Goal: Task Accomplishment & Management: Manage account settings

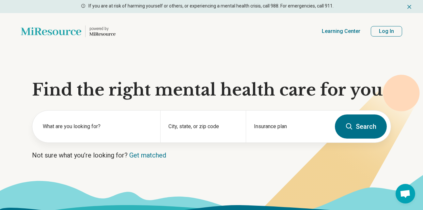
click at [392, 31] on button "Log In" at bounding box center [386, 31] width 31 height 10
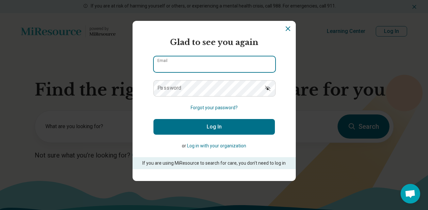
type input "**********"
click at [182, 70] on input "**********" at bounding box center [214, 64] width 121 height 16
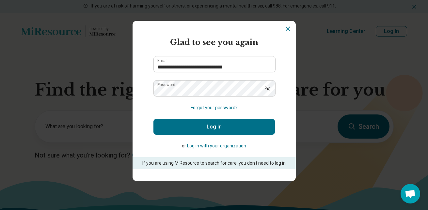
click at [187, 126] on button "Log In" at bounding box center [213, 127] width 121 height 16
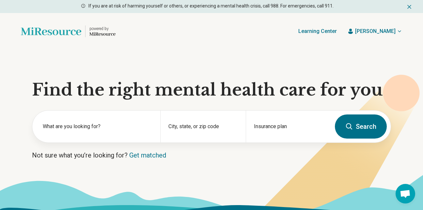
drag, startPoint x: 422, startPoint y: 30, endPoint x: 423, endPoint y: 43, distance: 12.4
click at [423, 43] on div "powered by Find a Therapist Mental Health Conditions [MEDICAL_DATA] Anxiety [ME…" at bounding box center [211, 31] width 423 height 37
click at [384, 31] on span "[PERSON_NAME]" at bounding box center [375, 31] width 40 height 8
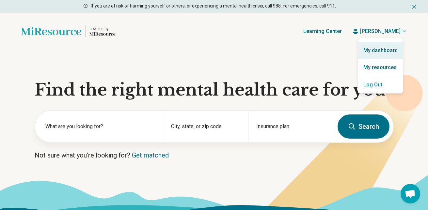
click at [378, 49] on link "My dashboard" at bounding box center [380, 50] width 45 height 17
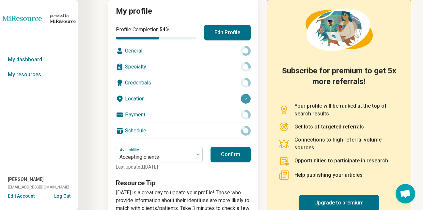
scroll to position [106, 0]
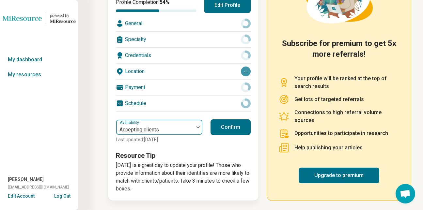
click at [175, 123] on div "Accepting clients" at bounding box center [155, 127] width 78 height 14
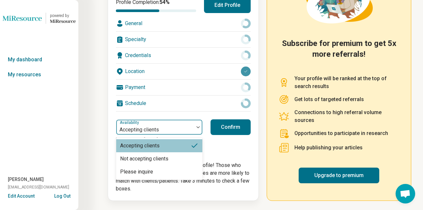
click at [175, 124] on div "Accepting clients" at bounding box center [155, 127] width 78 height 14
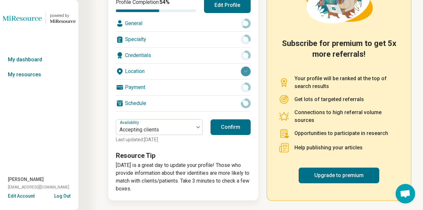
click at [231, 128] on button "Confirm" at bounding box center [231, 128] width 40 height 16
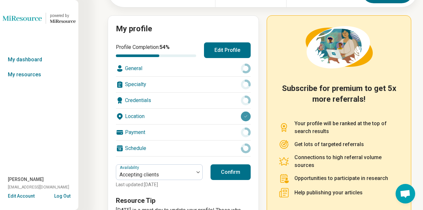
scroll to position [60, 0]
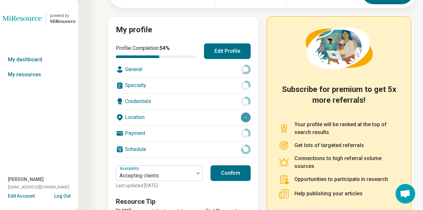
click at [225, 52] on button "Edit Profile" at bounding box center [227, 51] width 47 height 16
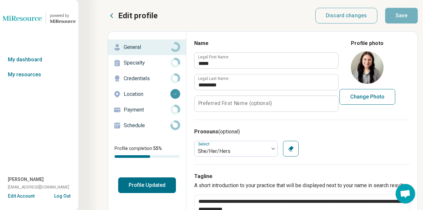
click at [168, 61] on p "Specialty" at bounding box center [147, 63] width 47 height 8
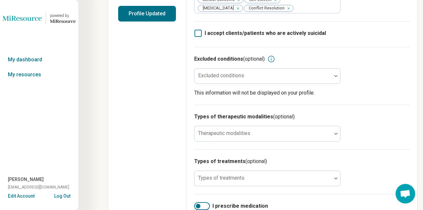
scroll to position [182, 0]
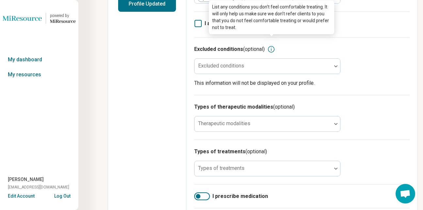
click at [269, 46] on icon at bounding box center [271, 49] width 7 height 7
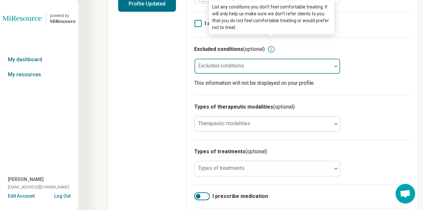
click at [245, 58] on div "Excluded conditions" at bounding box center [267, 66] width 146 height 16
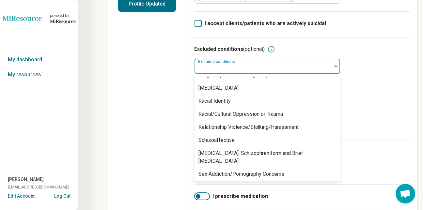
scroll to position [718, 0]
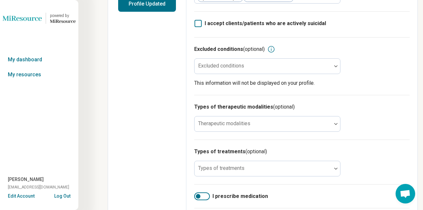
click at [369, 126] on div "Types of therapeutic modalities (optional) Therapeutic modalities" at bounding box center [302, 117] width 216 height 45
drag, startPoint x: 423, startPoint y: 120, endPoint x: 418, endPoint y: 141, distance: 21.5
click at [418, 141] on div "Edit profile Discard changes Save Edit profile General Specialty Credentials Lo…" at bounding box center [211, 87] width 423 height 539
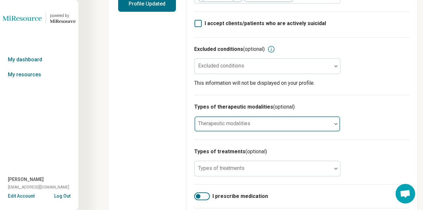
click at [258, 117] on div at bounding box center [263, 124] width 137 height 14
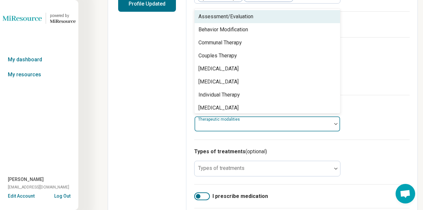
click at [246, 13] on div "Assessment/Evaluation" at bounding box center [226, 17] width 55 height 8
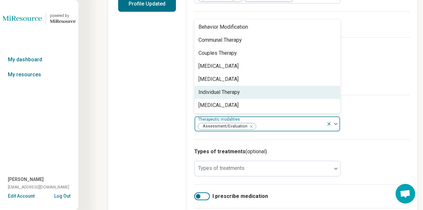
click at [242, 86] on div "Individual Therapy" at bounding box center [268, 92] width 146 height 13
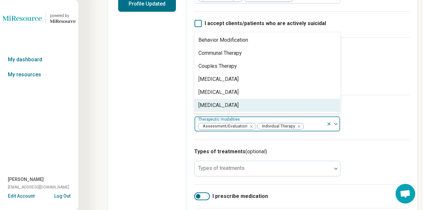
click at [249, 125] on icon "Remove [object Object]" at bounding box center [250, 126] width 2 height 2
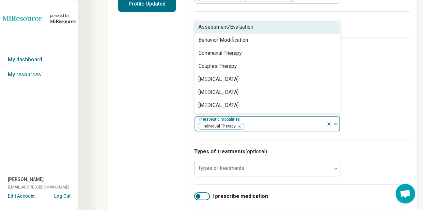
click at [365, 104] on div "Types of therapeutic modalities (optional) option Assessment/Evaluation, desele…" at bounding box center [302, 117] width 216 height 45
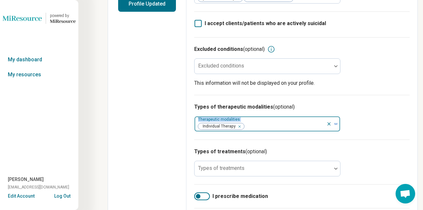
drag, startPoint x: 423, startPoint y: 102, endPoint x: 420, endPoint y: 115, distance: 13.0
click at [420, 115] on div "Edit profile Discard changes Save Edit profile General Specialty Credentials Lo…" at bounding box center [211, 87] width 423 height 539
drag, startPoint x: 420, startPoint y: 115, endPoint x: 405, endPoint y: 116, distance: 15.7
click at [405, 116] on div "Types of therapeutic modalities (optional) Therapeutic modalities Individual Th…" at bounding box center [302, 117] width 216 height 45
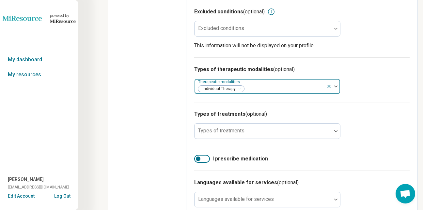
scroll to position [234, 0]
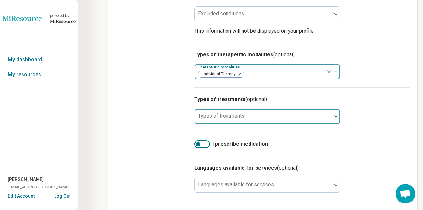
click at [257, 109] on div at bounding box center [263, 116] width 137 height 14
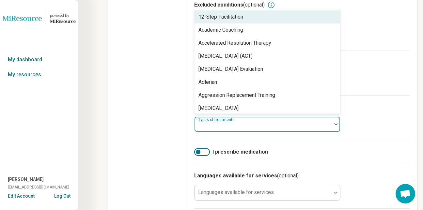
scroll to position [224, 0]
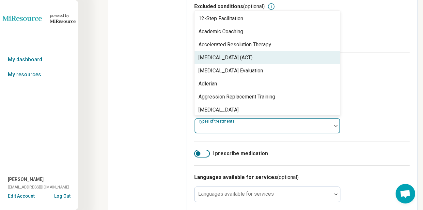
click at [253, 54] on div "[MEDICAL_DATA] (ACT)" at bounding box center [226, 58] width 54 height 8
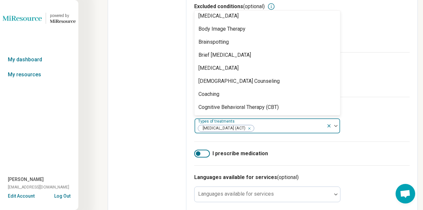
scroll to position [194, 0]
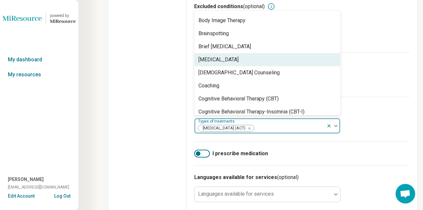
click at [237, 57] on div "[MEDICAL_DATA]" at bounding box center [268, 59] width 146 height 13
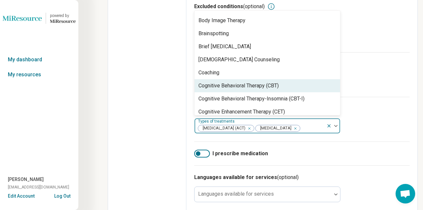
click at [248, 82] on div "Cognitive Behavioral Therapy (CBT)" at bounding box center [239, 86] width 80 height 8
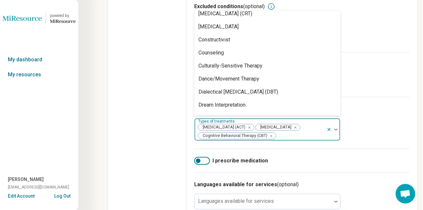
scroll to position [318, 0]
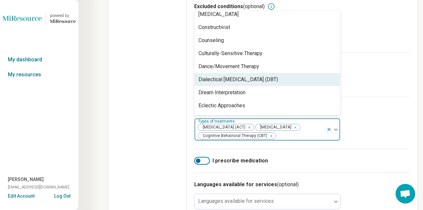
click at [265, 73] on div "Dialectical [MEDICAL_DATA] (DBT)" at bounding box center [268, 79] width 146 height 13
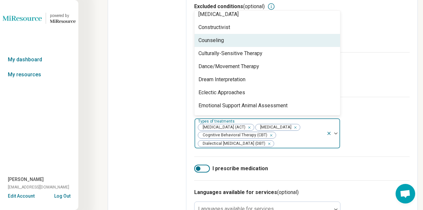
click at [339, 36] on div "12-Step Facilitation Academic Coaching Accelerated Resolution Therapy [MEDICAL_…" at bounding box center [268, 63] width 146 height 104
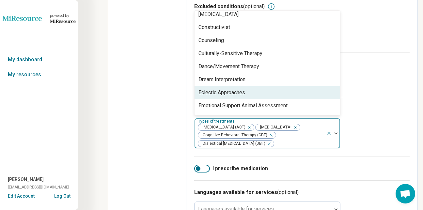
click at [246, 86] on div "Eclectic Approaches" at bounding box center [268, 92] width 146 height 13
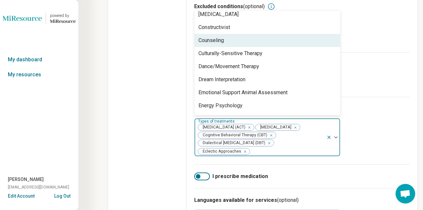
drag, startPoint x: 340, startPoint y: 30, endPoint x: 339, endPoint y: 36, distance: 6.0
click at [339, 36] on div "12-Step Facilitation Academic Coaching Accelerated Resolution Therapy [MEDICAL_…" at bounding box center [267, 62] width 146 height 105
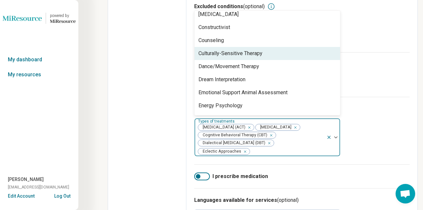
click at [340, 35] on div "12-Step Facilitation Academic Coaching Accelerated Resolution Therapy [MEDICAL_…" at bounding box center [268, 63] width 146 height 104
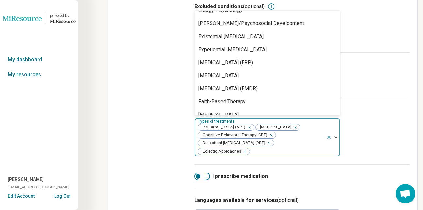
scroll to position [417, 0]
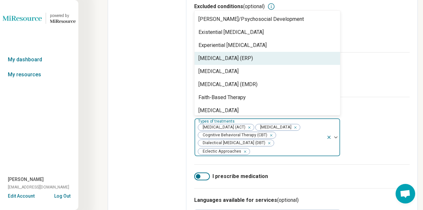
click at [307, 52] on div "[MEDICAL_DATA] (ERP)" at bounding box center [268, 58] width 146 height 13
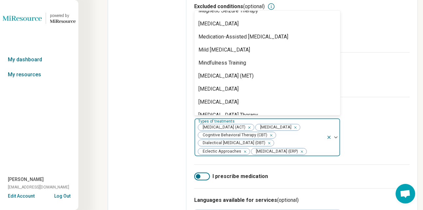
scroll to position [786, 0]
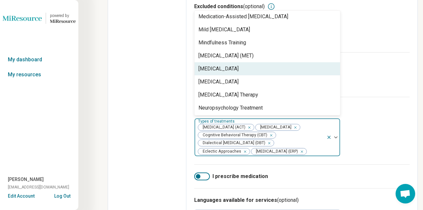
click at [298, 62] on div "[MEDICAL_DATA]" at bounding box center [268, 68] width 146 height 13
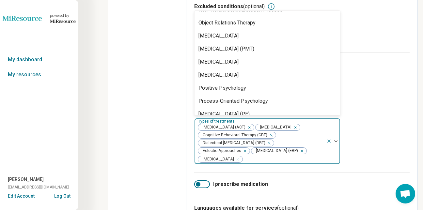
scroll to position [892, 0]
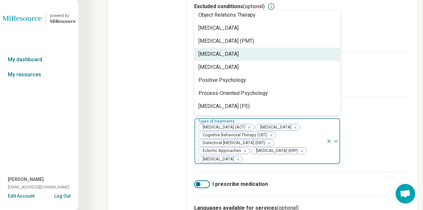
click at [282, 48] on div "[MEDICAL_DATA]" at bounding box center [268, 54] width 146 height 13
click at [278, 48] on div "[MEDICAL_DATA]" at bounding box center [268, 54] width 146 height 13
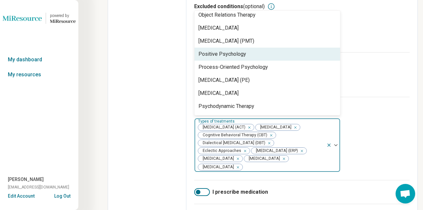
click at [277, 48] on div "Positive Psychology" at bounding box center [268, 54] width 146 height 13
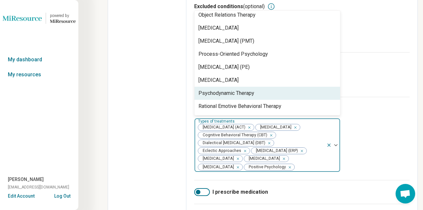
click at [267, 87] on div "Psychodynamic Therapy" at bounding box center [268, 93] width 146 height 13
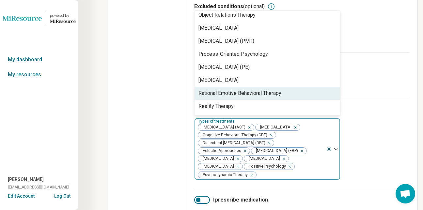
drag, startPoint x: 340, startPoint y: 84, endPoint x: 340, endPoint y: 88, distance: 4.0
click at [340, 88] on div "12-Step Facilitation Academic Coaching Accelerated Resolution Therapy [MEDICAL_…" at bounding box center [267, 62] width 146 height 105
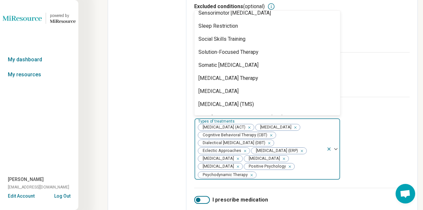
scroll to position [1048, 0]
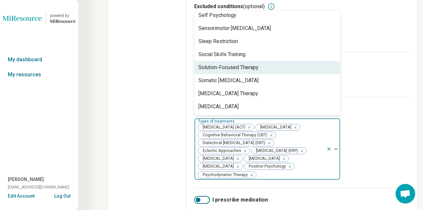
click at [267, 61] on div "Solution-Focused Therapy" at bounding box center [268, 67] width 146 height 13
click at [255, 63] on div "Somatic [MEDICAL_DATA]" at bounding box center [268, 67] width 146 height 13
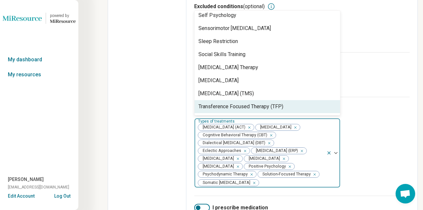
drag, startPoint x: 340, startPoint y: 97, endPoint x: 338, endPoint y: 103, distance: 5.6
click at [338, 103] on div "12-Step Facilitation Academic Coaching Accelerated Resolution Therapy [MEDICAL_…" at bounding box center [267, 62] width 146 height 105
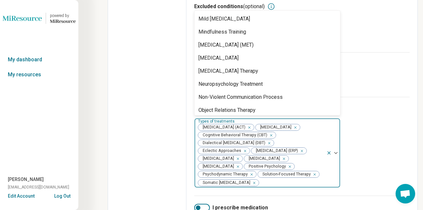
scroll to position [782, 0]
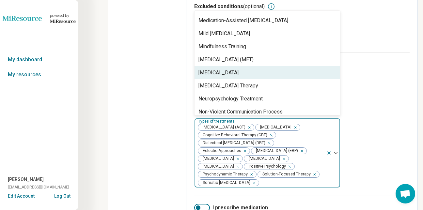
click at [314, 66] on div "[MEDICAL_DATA]" at bounding box center [268, 72] width 146 height 13
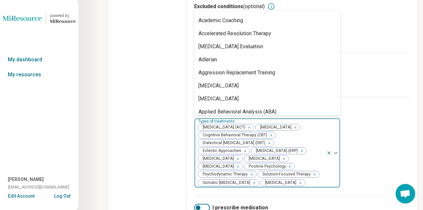
scroll to position [0, 0]
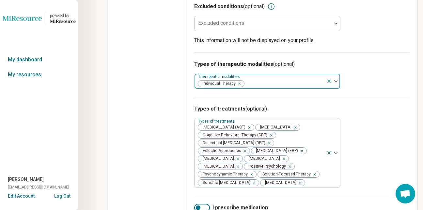
click at [375, 119] on div "Types of treatments (optional) Types of treatments [MEDICAL_DATA] (ACT) [MEDICA…" at bounding box center [302, 146] width 216 height 99
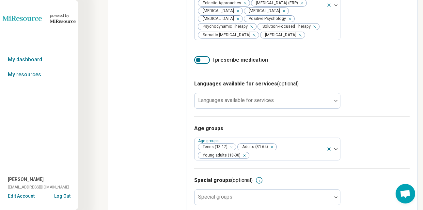
scroll to position [391, 0]
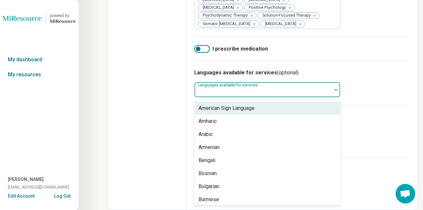
click at [304, 88] on div at bounding box center [263, 92] width 132 height 9
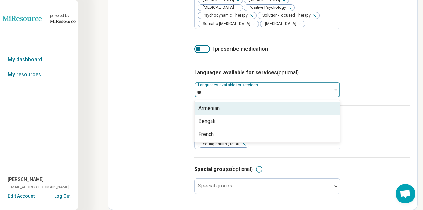
type input "*"
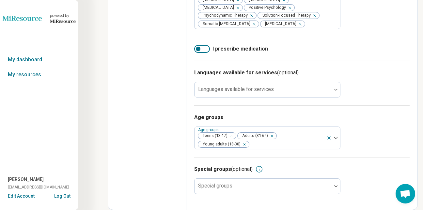
click at [378, 120] on h3 "Age groups" at bounding box center [302, 118] width 216 height 8
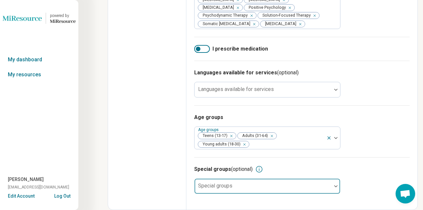
click at [274, 191] on div at bounding box center [263, 188] width 132 height 9
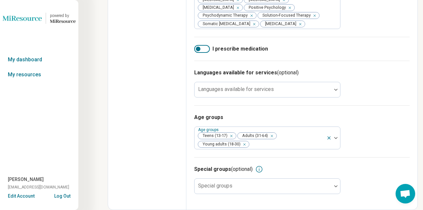
click at [360, 148] on div "Age groups Age groups Teens (13-17) Adults (31-64) Young adults (18-30)" at bounding box center [302, 131] width 216 height 52
click at [258, 168] on icon at bounding box center [259, 170] width 8 height 8
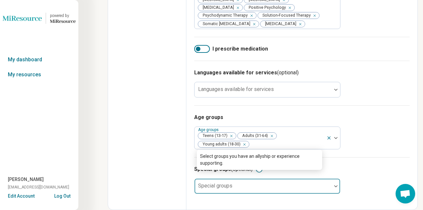
click at [242, 189] on div at bounding box center [263, 188] width 132 height 9
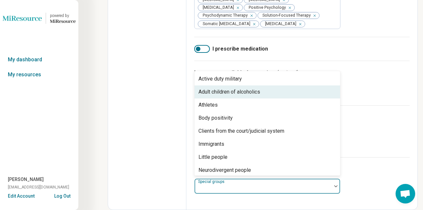
click at [281, 96] on div "Adult children of alcoholics" at bounding box center [268, 92] width 146 height 13
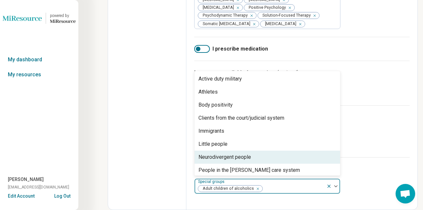
click at [260, 162] on div "Neurodivergent people" at bounding box center [268, 157] width 146 height 13
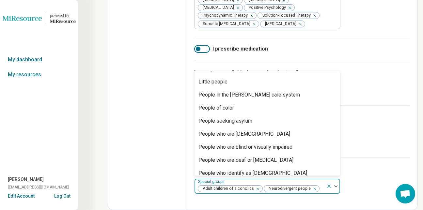
scroll to position [86, 0]
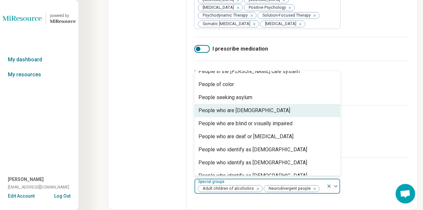
click at [290, 114] on div "People who are [DEMOGRAPHIC_DATA]" at bounding box center [268, 110] width 146 height 13
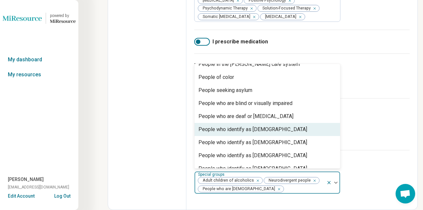
click at [267, 136] on div "People who identify as [DEMOGRAPHIC_DATA]" at bounding box center [268, 129] width 146 height 13
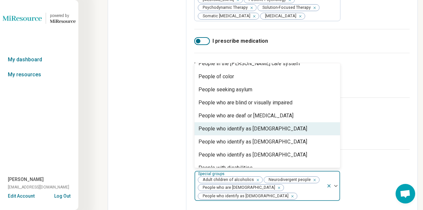
click at [267, 133] on div "People who identify as [DEMOGRAPHIC_DATA]" at bounding box center [253, 129] width 109 height 8
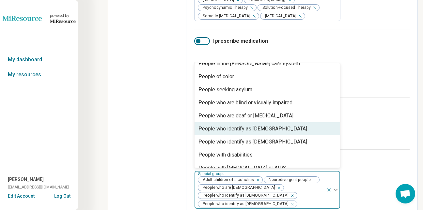
click at [267, 133] on div "People who identify as [DEMOGRAPHIC_DATA]" at bounding box center [253, 129] width 109 height 8
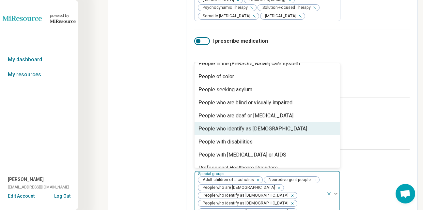
click at [267, 136] on div "People who identify as [DEMOGRAPHIC_DATA]" at bounding box center [268, 128] width 146 height 13
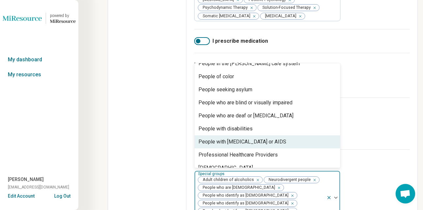
click at [281, 149] on div "People with [MEDICAL_DATA] or AIDS" at bounding box center [268, 142] width 146 height 13
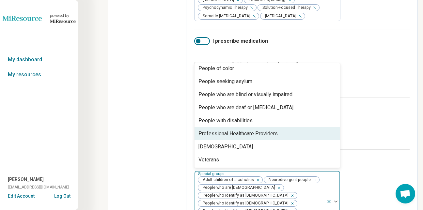
drag, startPoint x: 339, startPoint y: 140, endPoint x: 341, endPoint y: 123, distance: 17.8
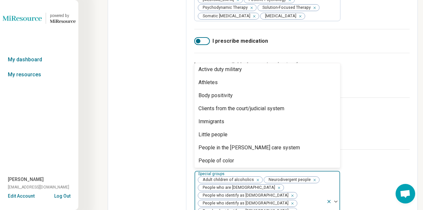
scroll to position [0, 0]
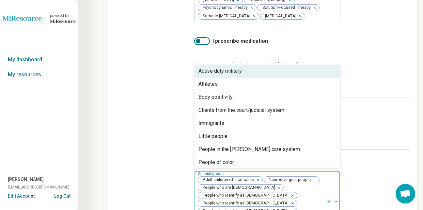
click at [353, 95] on div "Languages available for services (optional) Languages available for services" at bounding box center [302, 75] width 216 height 45
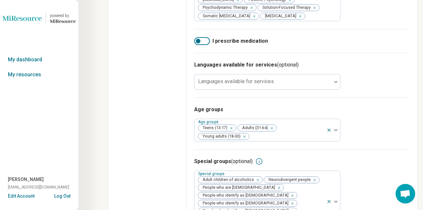
click at [260, 166] on icon at bounding box center [259, 162] width 8 height 8
click at [367, 150] on div "Age groups Age groups Teens (13-17) Adults (31-64) Young adults (18-30)" at bounding box center [302, 124] width 216 height 52
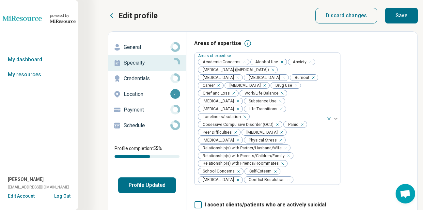
click at [405, 18] on button "Save" at bounding box center [401, 16] width 33 height 16
click at [147, 79] on p "Credentials" at bounding box center [147, 79] width 47 height 8
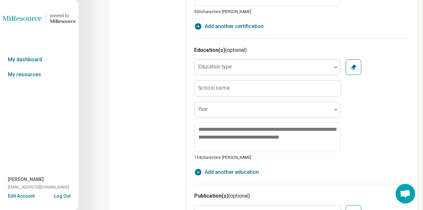
scroll to position [514, 0]
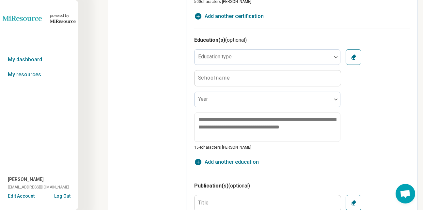
click at [305, 65] on fieldset "Education type School name Year 154 characters [PERSON_NAME]" at bounding box center [267, 99] width 146 height 101
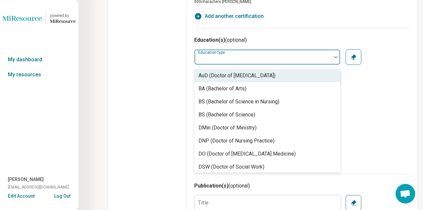
click at [292, 56] on div at bounding box center [263, 59] width 132 height 9
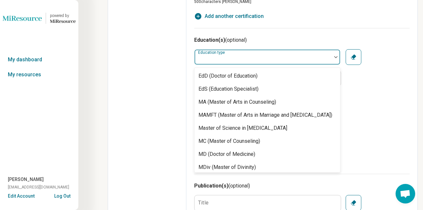
scroll to position [108, 0]
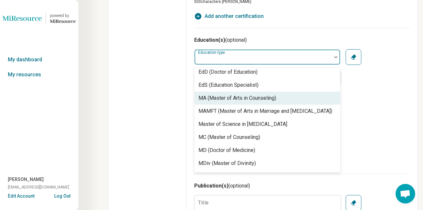
click at [288, 97] on div "MA (Master of Arts in Counseling)" at bounding box center [268, 98] width 146 height 13
type textarea "*"
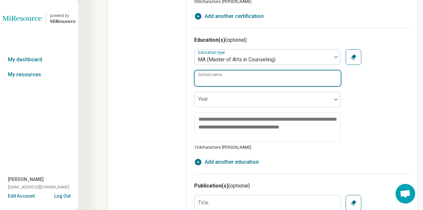
click at [273, 78] on input "School name" at bounding box center [268, 79] width 146 height 16
type input "**********"
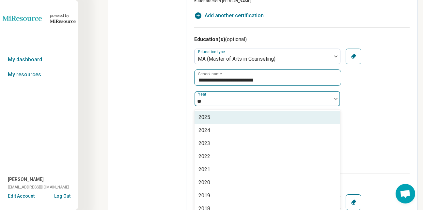
scroll to position [521, 0]
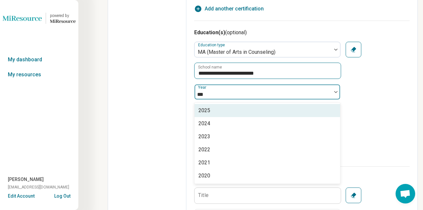
type input "****"
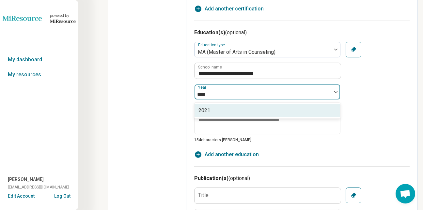
click at [230, 110] on div "2021" at bounding box center [268, 110] width 146 height 13
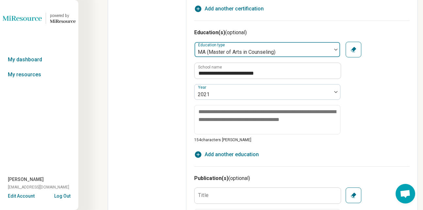
click at [263, 45] on div "MA (Master of Arts in Counseling)" at bounding box center [263, 49] width 137 height 14
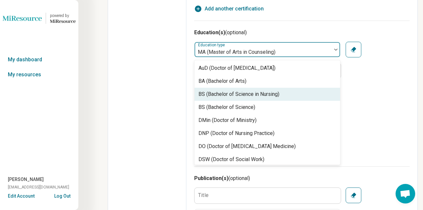
drag, startPoint x: 340, startPoint y: 72, endPoint x: 340, endPoint y: 83, distance: 11.4
click at [340, 83] on div "AuD (Doctor of [MEDICAL_DATA]) BA (Bachelor of Arts) BS (Bachelor of Science in…" at bounding box center [267, 112] width 146 height 105
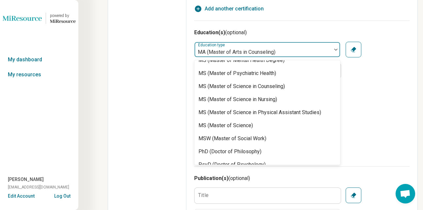
scroll to position [311, 0]
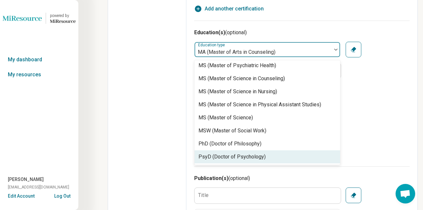
click at [364, 92] on div "31 results available. Use Up and Down to choose options, press Enter to select …" at bounding box center [302, 92] width 216 height 101
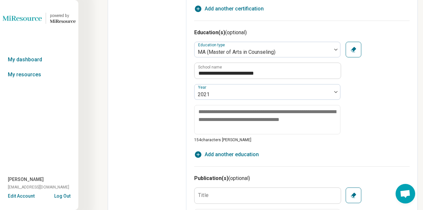
click at [364, 92] on div "**********" at bounding box center [302, 92] width 216 height 101
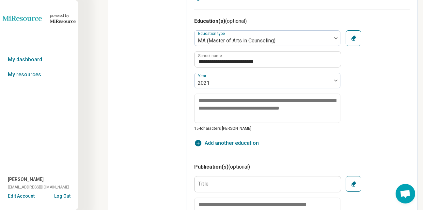
scroll to position [535, 0]
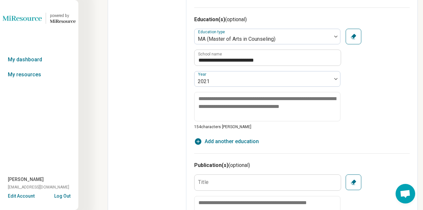
click at [365, 79] on div "**********" at bounding box center [302, 79] width 216 height 101
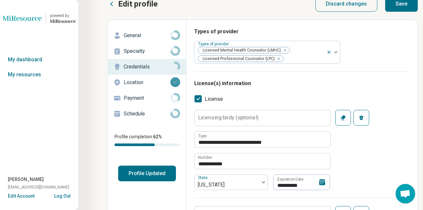
scroll to position [0, 0]
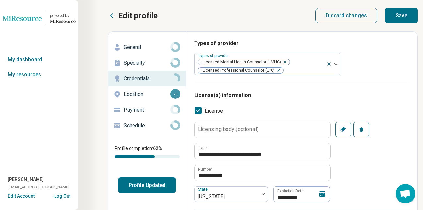
click at [132, 107] on p "Payment" at bounding box center [147, 110] width 47 height 8
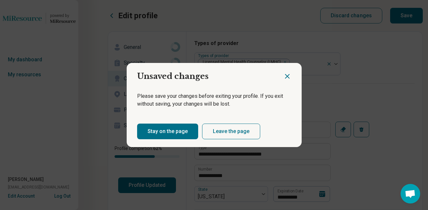
click at [284, 73] on icon "Close dialog" at bounding box center [287, 76] width 8 height 8
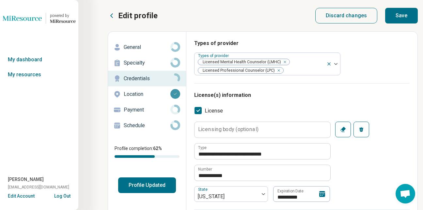
click at [400, 15] on button "Save" at bounding box center [401, 16] width 33 height 16
type textarea "*"
click at [129, 112] on p "Payment" at bounding box center [147, 110] width 47 height 8
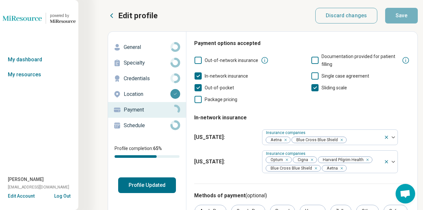
click at [137, 123] on p "Schedule" at bounding box center [147, 126] width 47 height 8
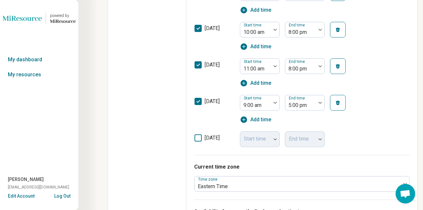
scroll to position [430, 0]
